Goal: Transaction & Acquisition: Book appointment/travel/reservation

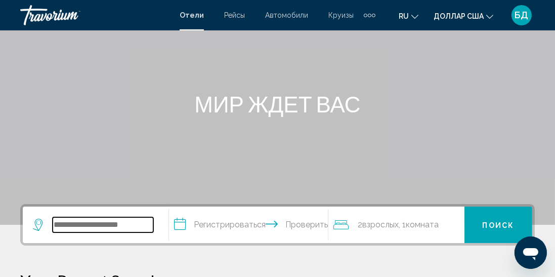
click at [100, 231] on input "Виджет поиска" at bounding box center [103, 224] width 101 height 15
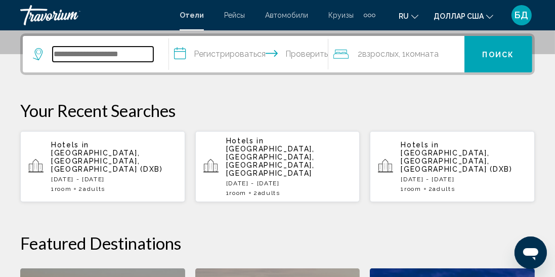
scroll to position [250, 0]
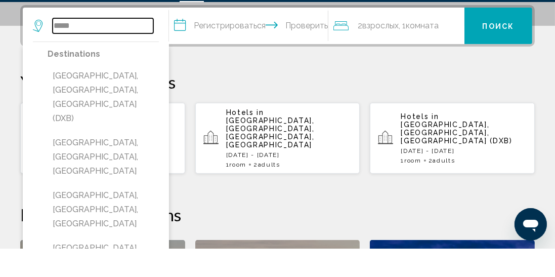
click at [142, 59] on input "*****" at bounding box center [103, 54] width 101 height 15
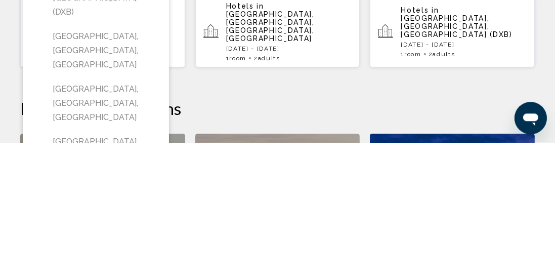
click at [125, 178] on button "Dubai Healthcare City, Dubai Emirate, United Arab Emirates" at bounding box center [103, 185] width 111 height 48
type input "**********"
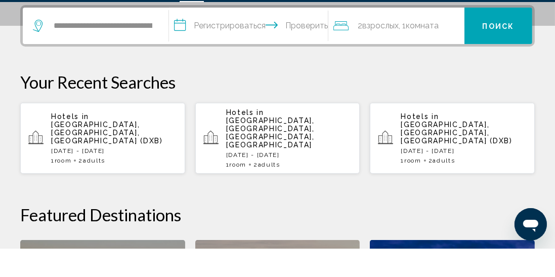
click at [231, 54] on input "**********" at bounding box center [250, 55] width 163 height 39
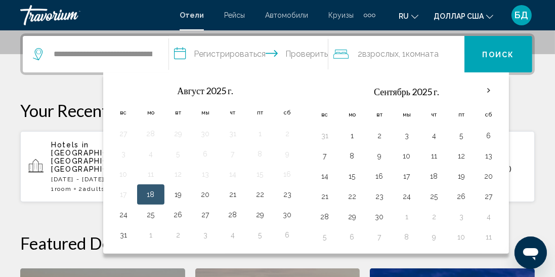
click at [325, 158] on button "7" at bounding box center [325, 156] width 16 height 14
click at [482, 158] on button "13" at bounding box center [489, 156] width 16 height 14
type input "**********"
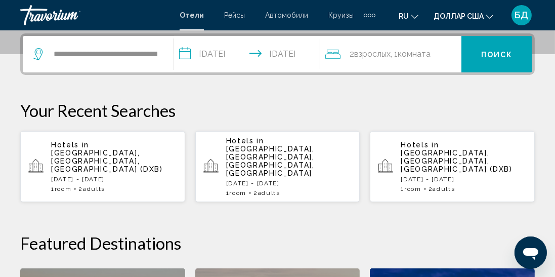
click at [505, 58] on font "Поиск" at bounding box center [497, 55] width 32 height 8
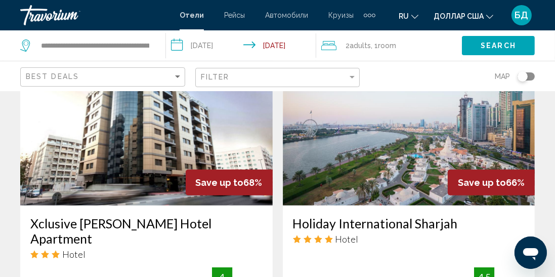
scroll to position [839, 0]
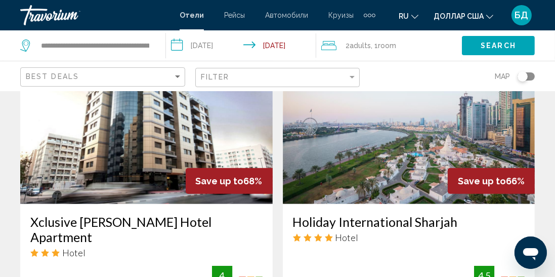
click at [356, 130] on img "Основное содержание" at bounding box center [409, 123] width 253 height 162
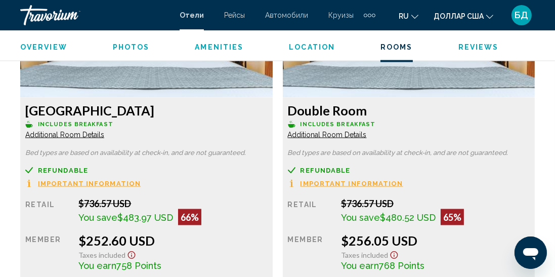
scroll to position [1634, 0]
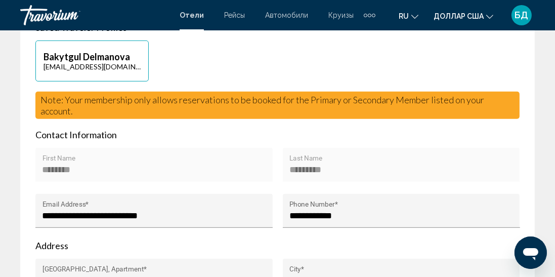
scroll to position [574, 0]
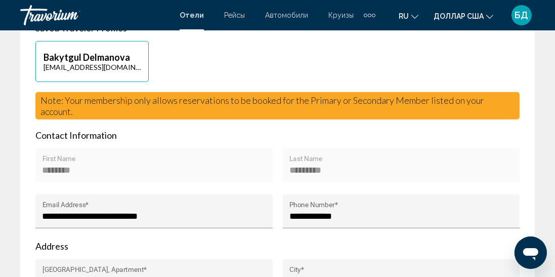
click at [367, 21] on div "Дополнительные элементы навигации" at bounding box center [370, 15] width 12 height 15
click at [303, 76] on div "Bakytgul Delmanova delmanovabakytgul@gmail.com" at bounding box center [277, 66] width 494 height 51
click at [366, 20] on div "Дополнительные элементы навигации" at bounding box center [370, 15] width 12 height 15
click at [280, 19] on font "Автомобили" at bounding box center [286, 15] width 43 height 8
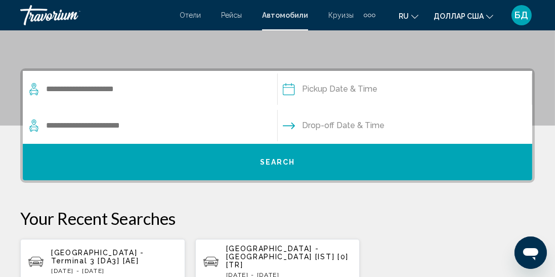
scroll to position [178, 0]
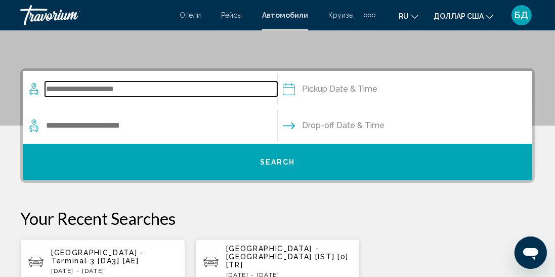
click at [86, 94] on input "Search widget" at bounding box center [161, 88] width 232 height 15
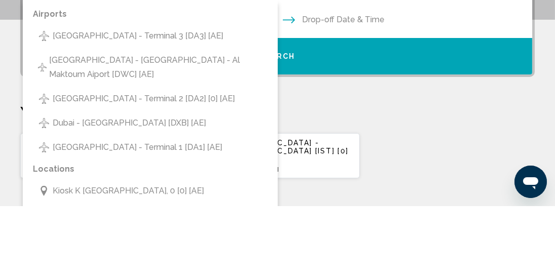
scroll to position [213, 0]
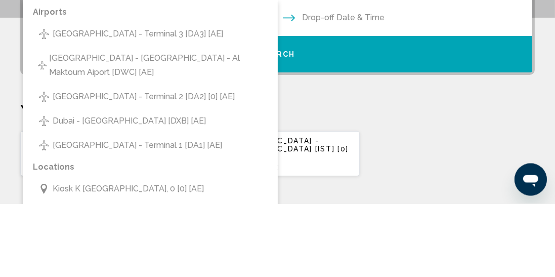
click at [110, 113] on button "Dubai - Intl Airport - Terminal 3 [DA3] [AE]" at bounding box center [150, 106] width 235 height 19
type input "**********"
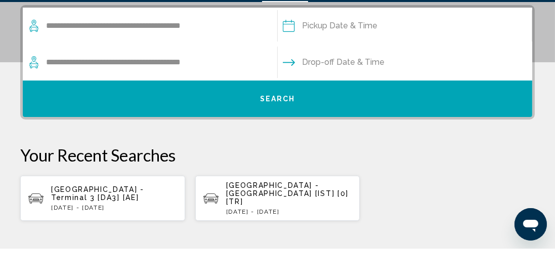
click at [316, 55] on input "Pickup date" at bounding box center [404, 55] width 259 height 39
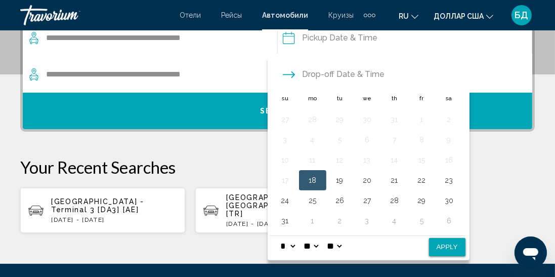
scroll to position [237, 0]
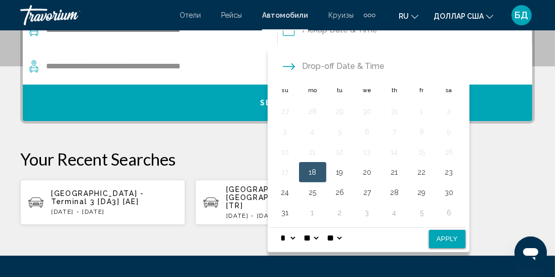
click at [296, 71] on button "Drop-off Date & Time" at bounding box center [334, 66] width 102 height 36
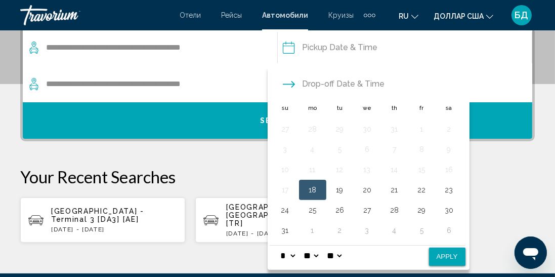
scroll to position [216, 0]
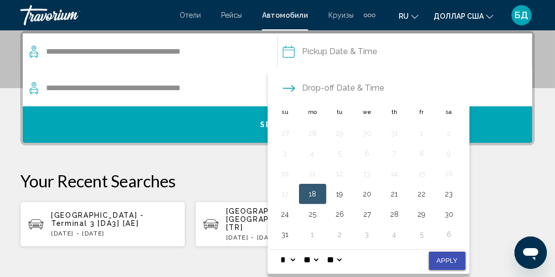
click at [448, 264] on button "Apply" at bounding box center [447, 261] width 36 height 18
type input "**********"
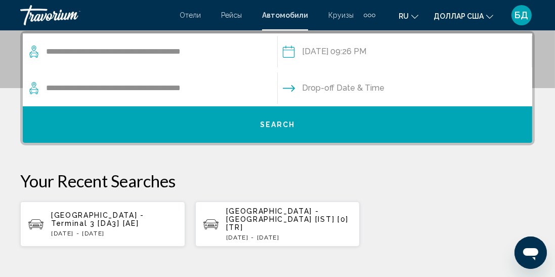
click at [332, 95] on input "Drop-off date" at bounding box center [404, 89] width 259 height 39
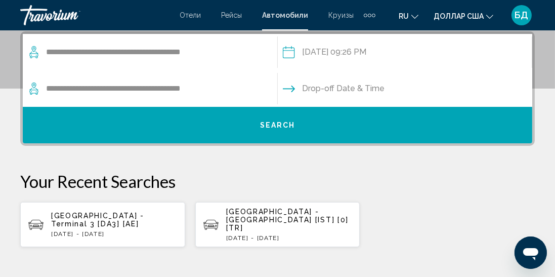
scroll to position [213, 0]
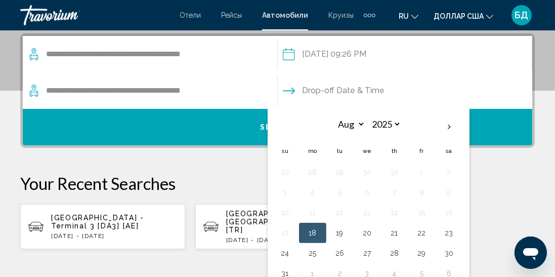
click at [450, 234] on button "23" at bounding box center [449, 233] width 16 height 14
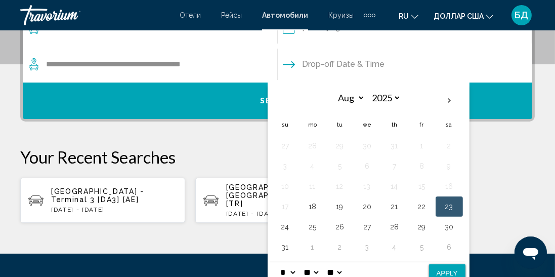
scroll to position [240, 0]
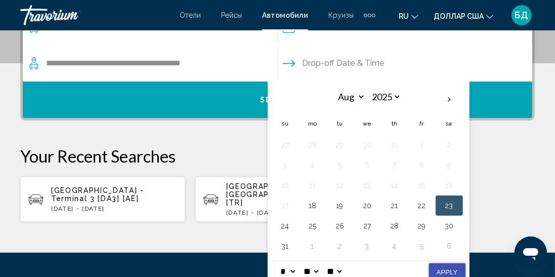
click at [442, 276] on button "Apply" at bounding box center [447, 272] width 36 height 18
type input "**********"
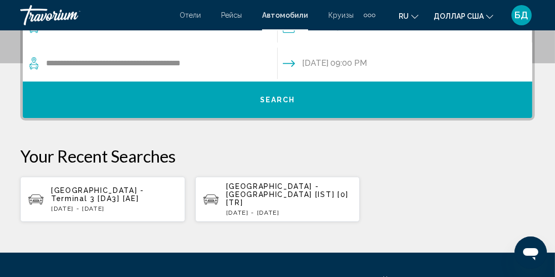
click at [283, 103] on span "Search" at bounding box center [277, 100] width 35 height 8
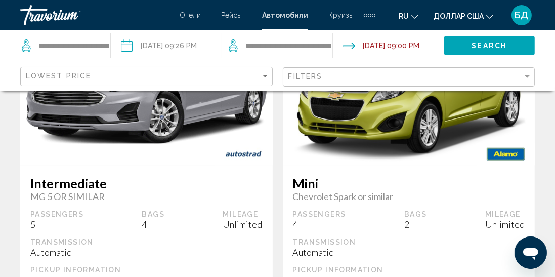
scroll to position [1014, 0]
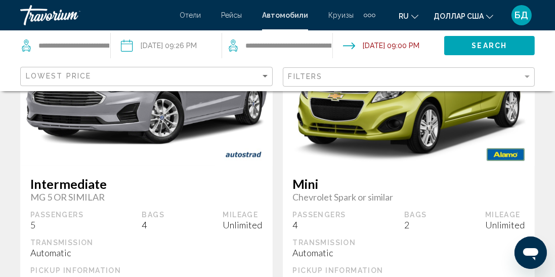
click at [344, 17] on font "Круизы" at bounding box center [340, 15] width 25 height 8
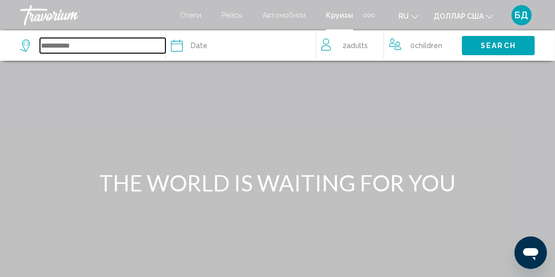
click at [59, 51] on input "Search widget" at bounding box center [103, 45] width 126 height 15
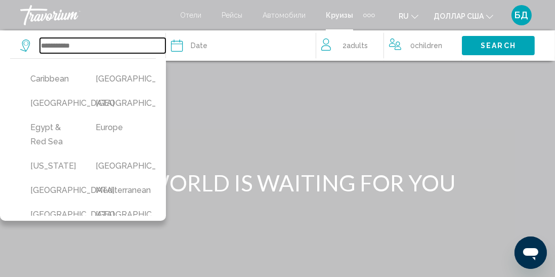
scroll to position [146, 0]
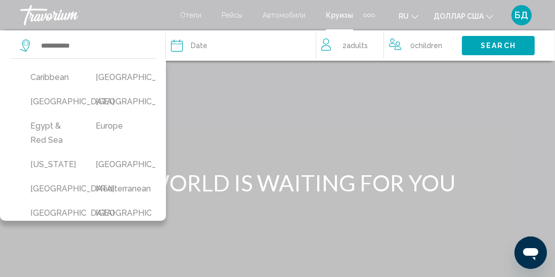
click at [48, 222] on div "Основное содержание" at bounding box center [277, 152] width 555 height 304
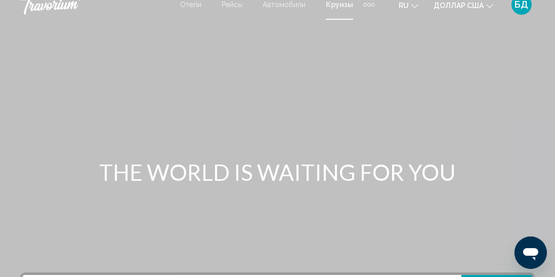
scroll to position [0, 0]
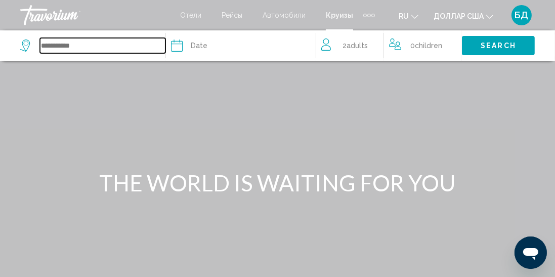
click at [56, 53] on input "Search widget" at bounding box center [103, 45] width 126 height 15
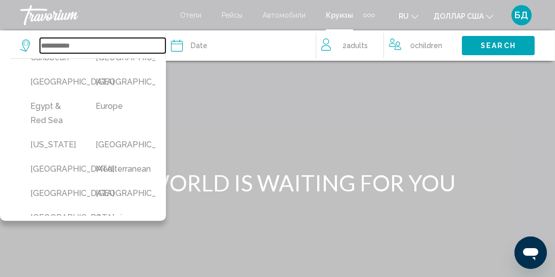
scroll to position [167, 0]
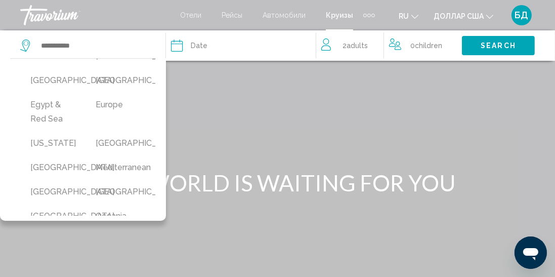
click at [102, 90] on button "Dubai & Emirates" at bounding box center [118, 80] width 55 height 19
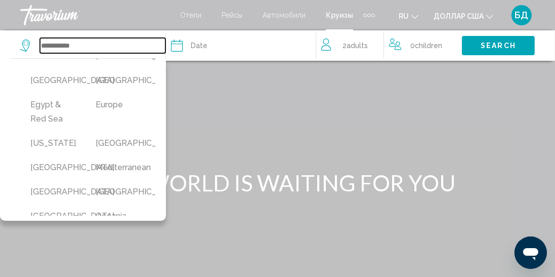
type input "**********"
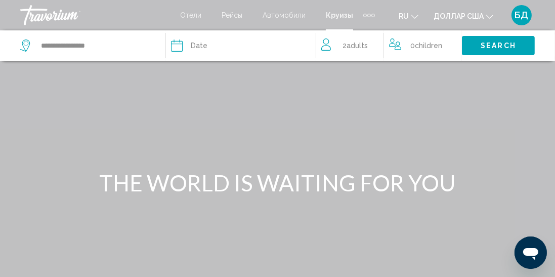
click at [199, 52] on span "Date" at bounding box center [199, 45] width 17 height 14
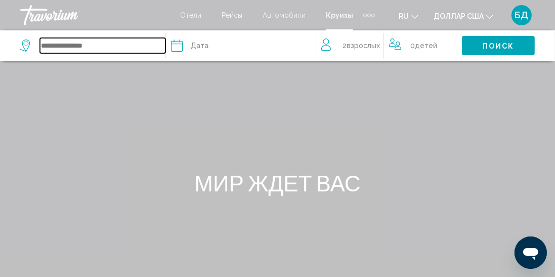
click at [76, 47] on input "Виджет поиска" at bounding box center [103, 45] width 126 height 15
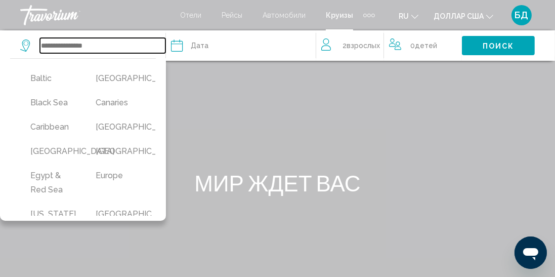
scroll to position [98, 0]
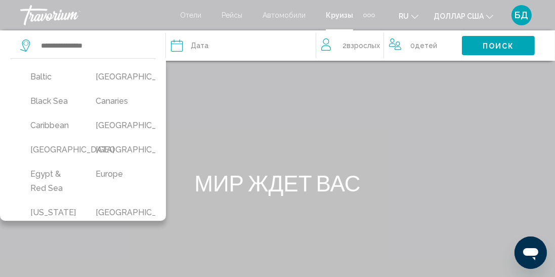
click at [111, 159] on button "Dubai & Emirates" at bounding box center [118, 149] width 55 height 19
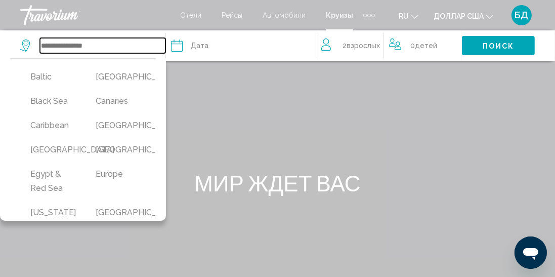
type input "**********"
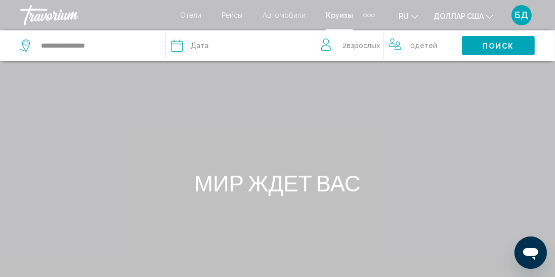
click at [203, 47] on font "Дата" at bounding box center [200, 46] width 18 height 8
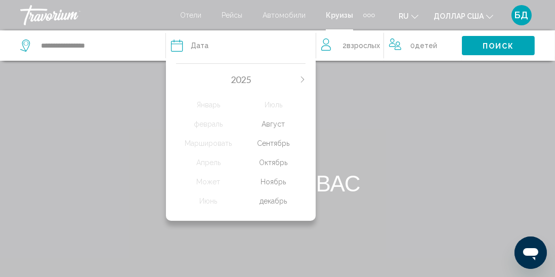
click at [278, 184] on font "Ноябрь" at bounding box center [273, 182] width 25 height 8
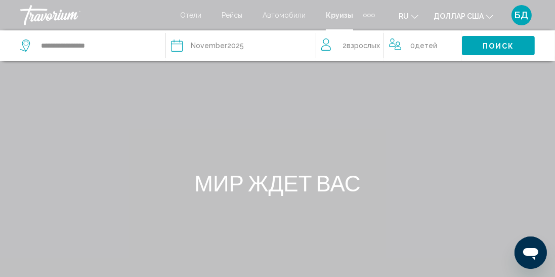
click at [496, 50] on font "Поиск" at bounding box center [499, 46] width 32 height 8
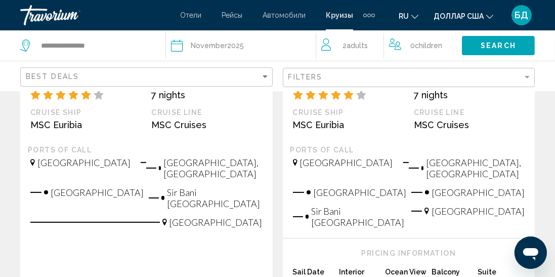
scroll to position [309, 0]
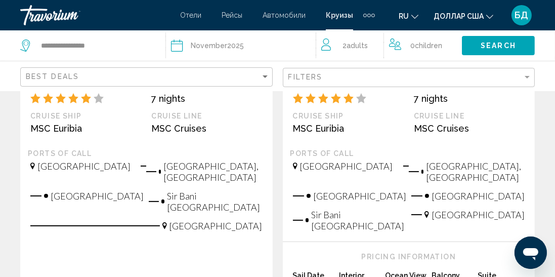
click at [367, 21] on div "Дополнительные элементы навигации" at bounding box center [369, 15] width 12 height 15
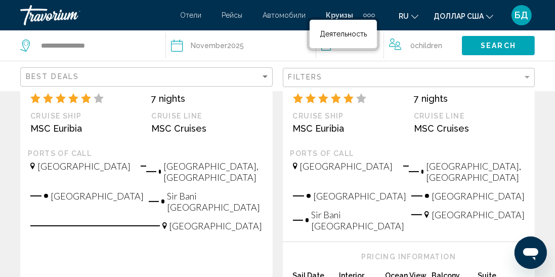
click at [354, 38] on link "Деятельность" at bounding box center [343, 34] width 57 height 18
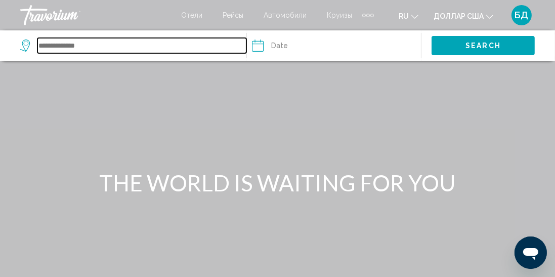
click at [64, 51] on input "Search widget" at bounding box center [141, 45] width 209 height 15
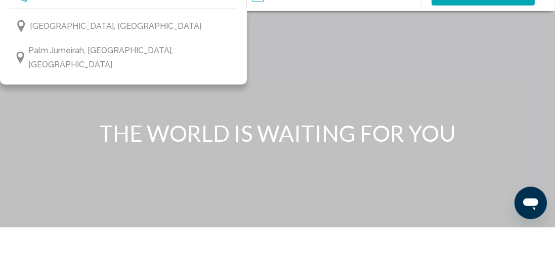
click at [52, 79] on span "Dubai, United Arab Emirates" at bounding box center [116, 76] width 172 height 14
type input "**********"
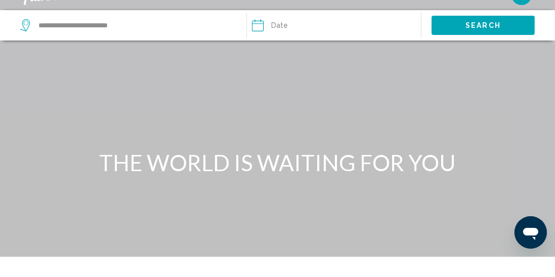
click at [275, 51] on input "Date" at bounding box center [294, 46] width 89 height 33
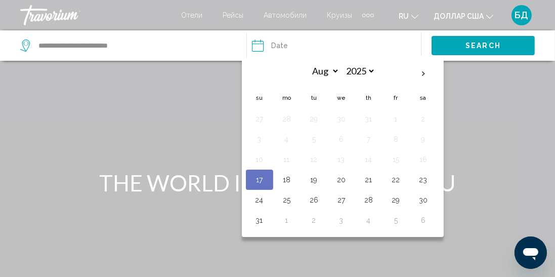
click at [419, 77] on th "Next month" at bounding box center [423, 74] width 27 height 22
select select "*"
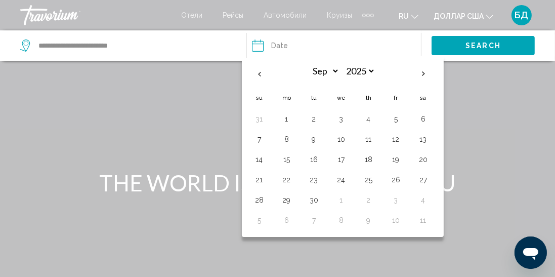
click at [313, 160] on button "16" at bounding box center [314, 159] width 16 height 14
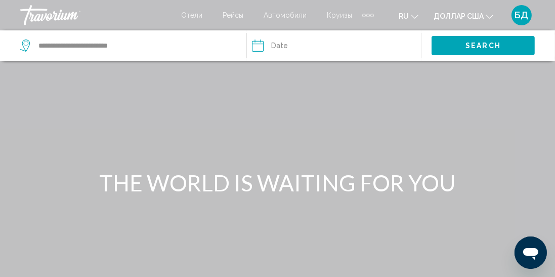
type input "**********"
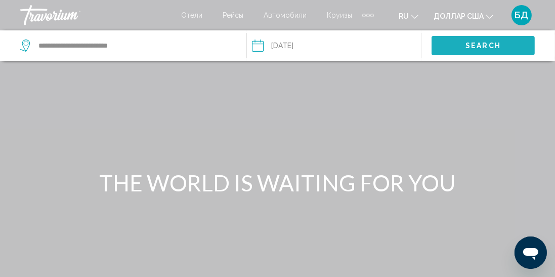
click at [477, 52] on button "Search" at bounding box center [483, 45] width 103 height 19
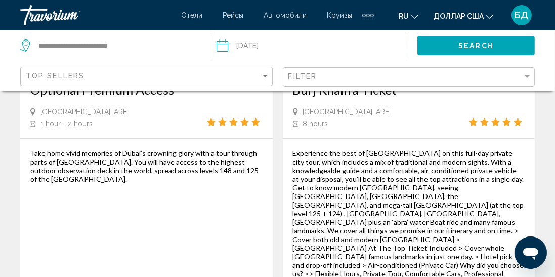
scroll to position [2440, 0]
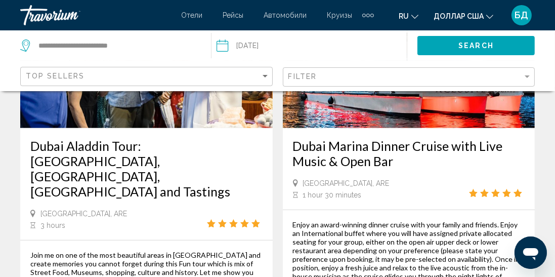
scroll to position [539, 0]
click at [189, 17] on font "Отели" at bounding box center [191, 15] width 21 height 8
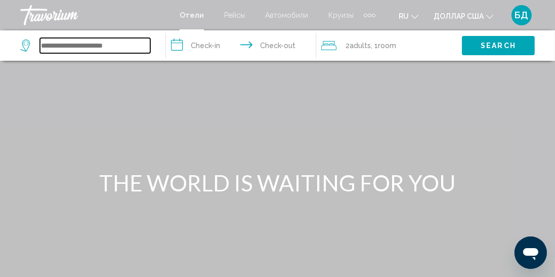
click at [70, 50] on input "Search widget" at bounding box center [95, 45] width 110 height 15
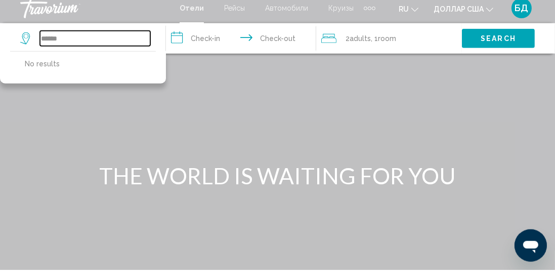
click at [84, 52] on input "******" at bounding box center [95, 45] width 110 height 15
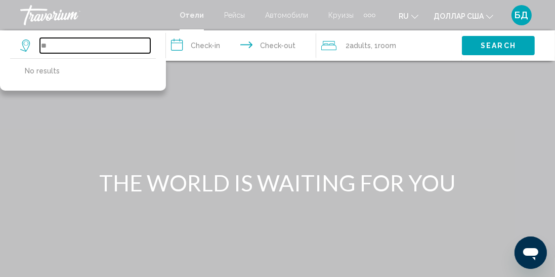
type input "*"
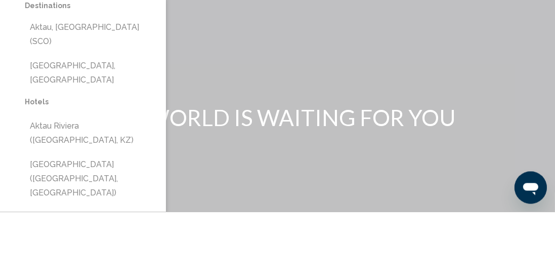
click at [57, 97] on button "Aktau, Kazakhstan (SCO)" at bounding box center [90, 99] width 131 height 33
type input "**********"
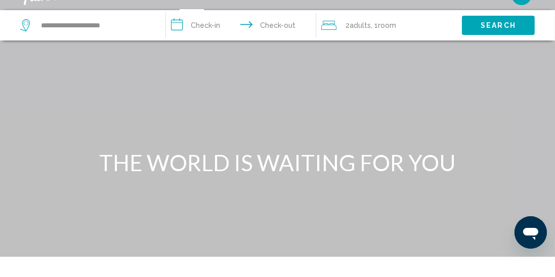
click at [207, 50] on input "**********" at bounding box center [243, 46] width 155 height 33
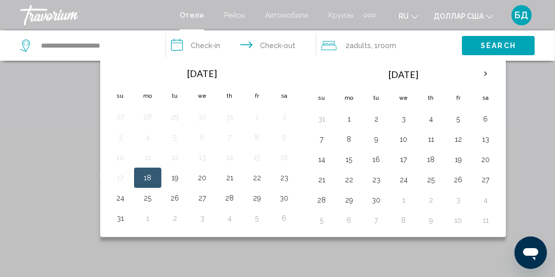
click at [125, 200] on button "24" at bounding box center [120, 198] width 16 height 14
click at [278, 199] on button "30" at bounding box center [284, 198] width 16 height 14
type input "**********"
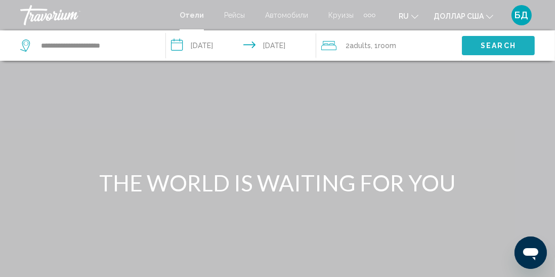
click at [492, 51] on button "Search" at bounding box center [498, 45] width 73 height 19
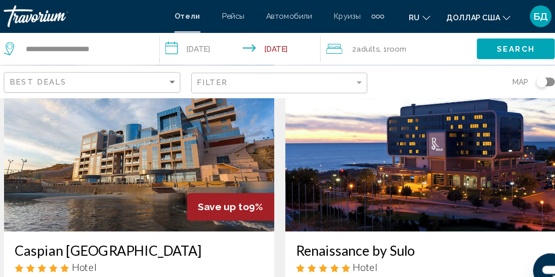
scroll to position [432, 0]
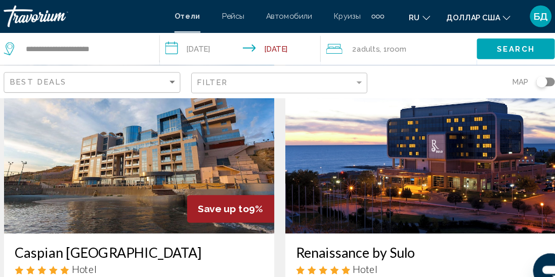
click at [93, 166] on img "Основное содержание" at bounding box center [146, 137] width 253 height 162
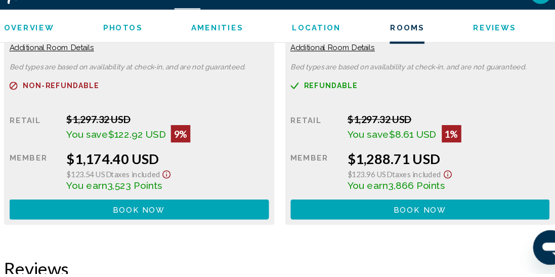
scroll to position [1696, 0]
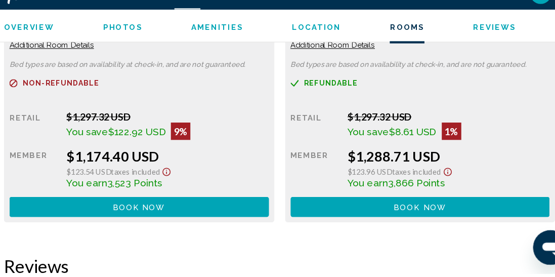
click at [122, 211] on span "Book now" at bounding box center [146, 215] width 49 height 8
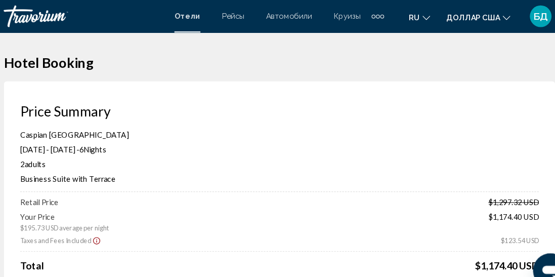
click at [127, 184] on div "Retail Price $1,297.32 USD" at bounding box center [277, 188] width 484 height 9
